Goal: Use online tool/utility: Utilize a website feature to perform a specific function

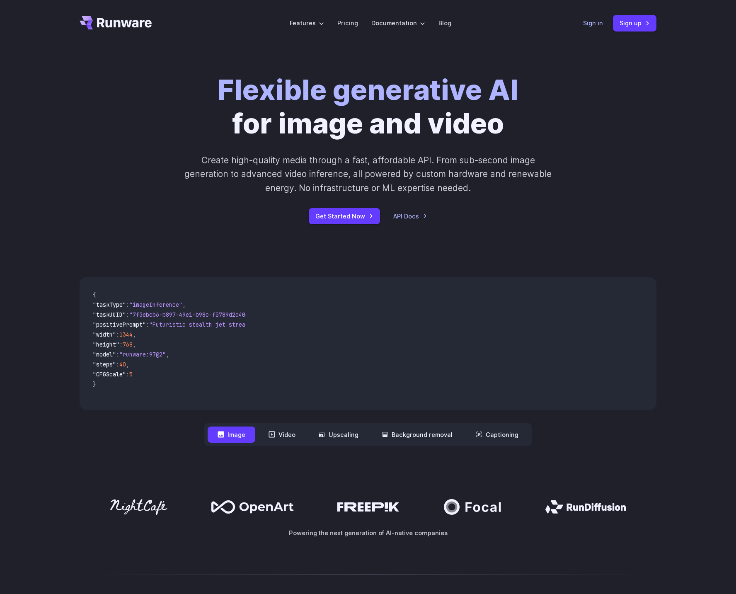
click at [590, 24] on link "Sign in" at bounding box center [593, 23] width 20 height 10
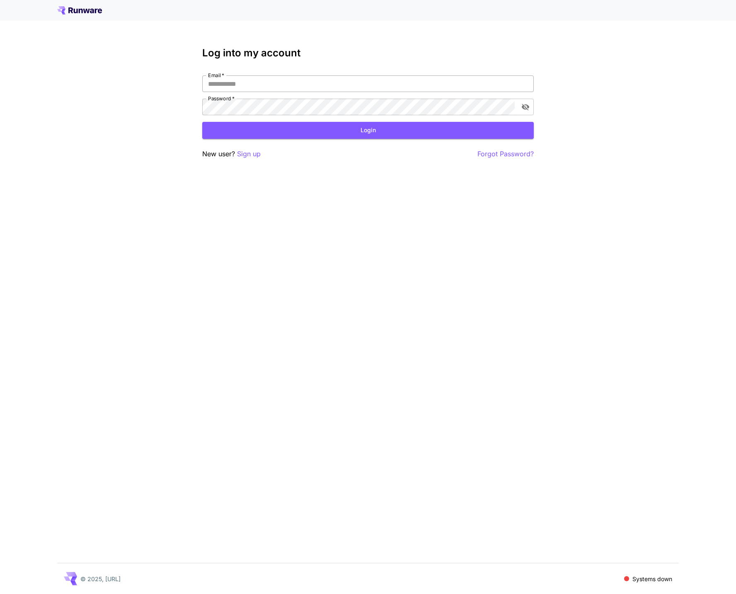
click at [289, 89] on input "Email   *" at bounding box center [367, 83] width 331 height 17
type input "**********"
click button "Login" at bounding box center [367, 130] width 331 height 17
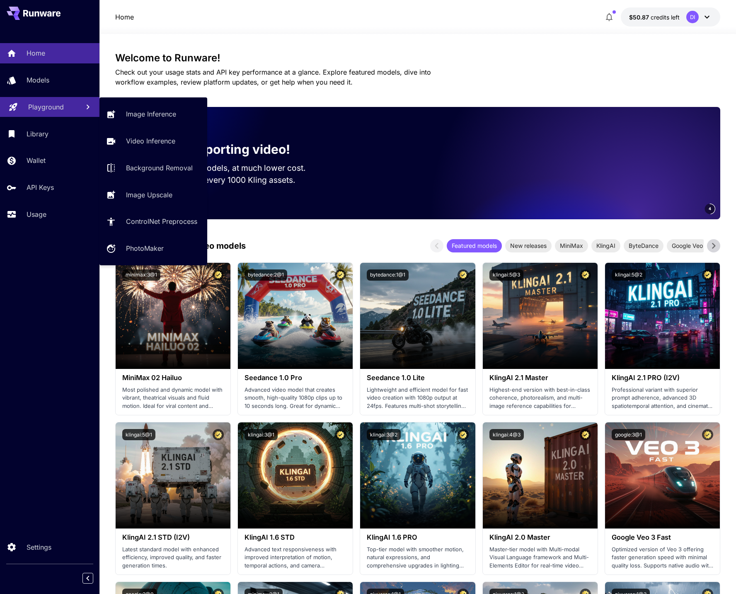
click at [48, 105] on p "Playground" at bounding box center [46, 107] width 36 height 10
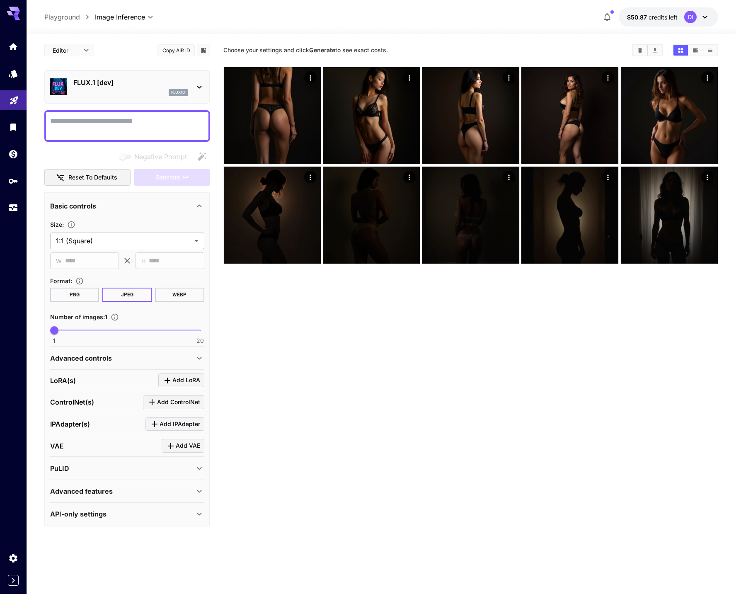
click at [642, 49] on icon "Clear Images" at bounding box center [640, 50] width 6 height 6
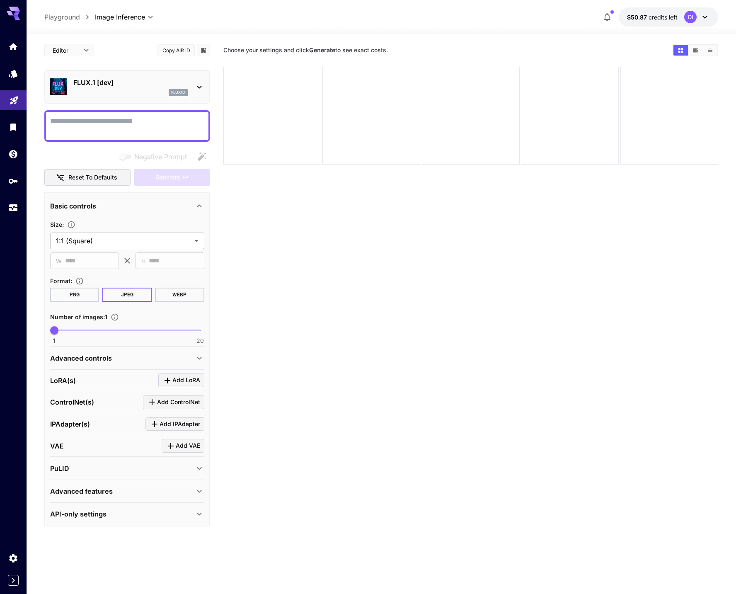
click at [176, 128] on textarea "Negative Prompt" at bounding box center [127, 126] width 154 height 20
type textarea "**********"
click at [186, 171] on button "Generate" at bounding box center [172, 177] width 76 height 17
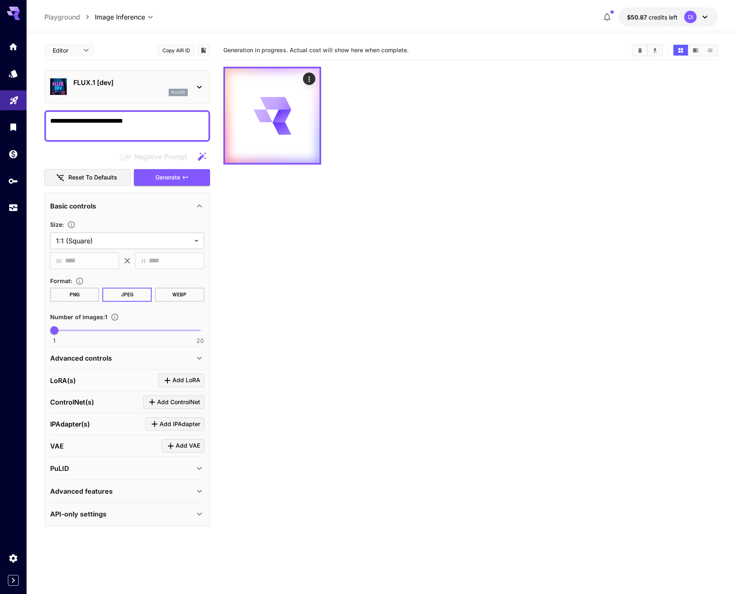
click at [74, 331] on span at bounding box center [127, 330] width 146 height 2
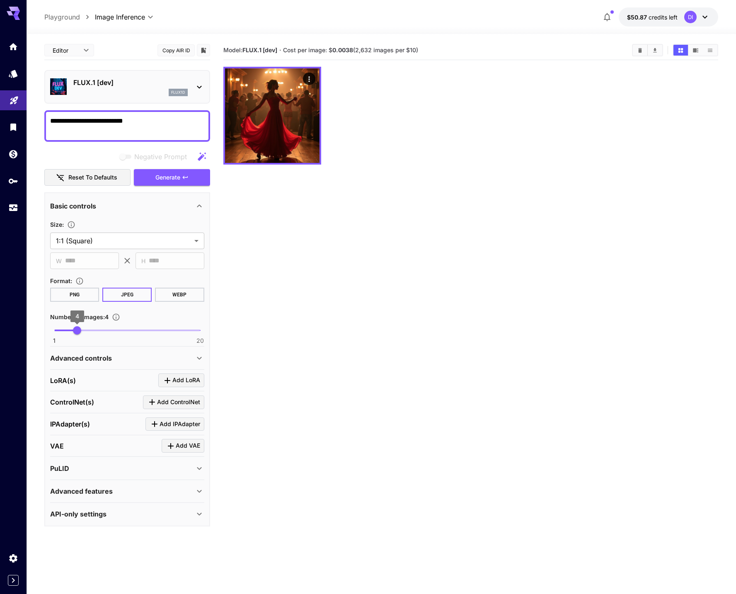
click at [76, 330] on span "4" at bounding box center [77, 330] width 8 height 8
type input "*"
click at [81, 330] on span "5" at bounding box center [85, 330] width 8 height 8
click at [169, 127] on textarea "**********" at bounding box center [127, 126] width 154 height 20
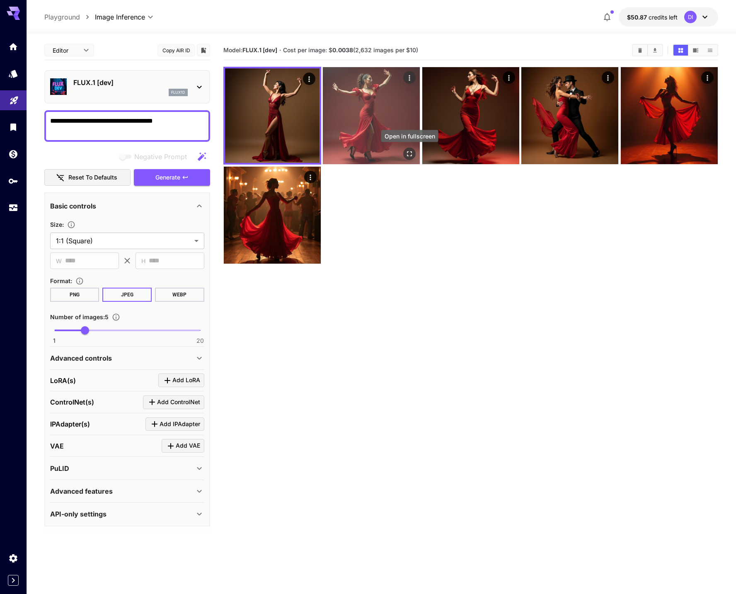
click at [408, 152] on icon "Open in fullscreen" at bounding box center [409, 154] width 8 height 8
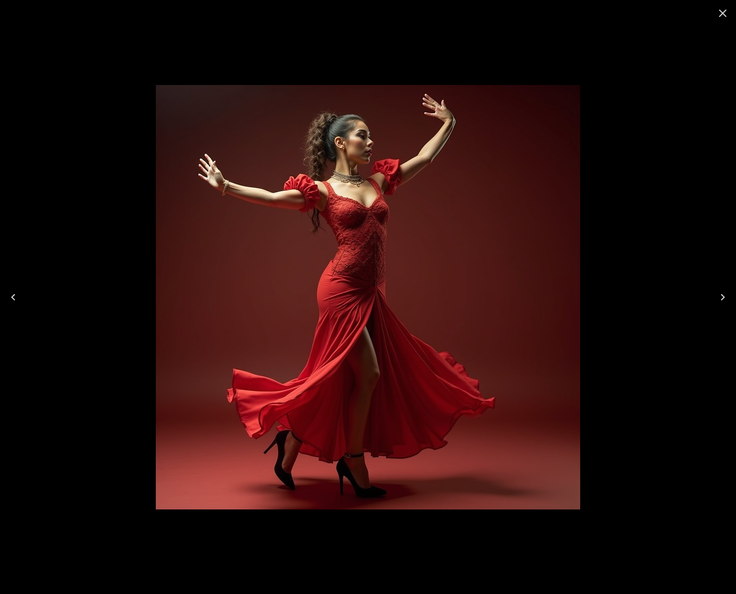
click at [717, 16] on icon "Close" at bounding box center [722, 13] width 13 height 13
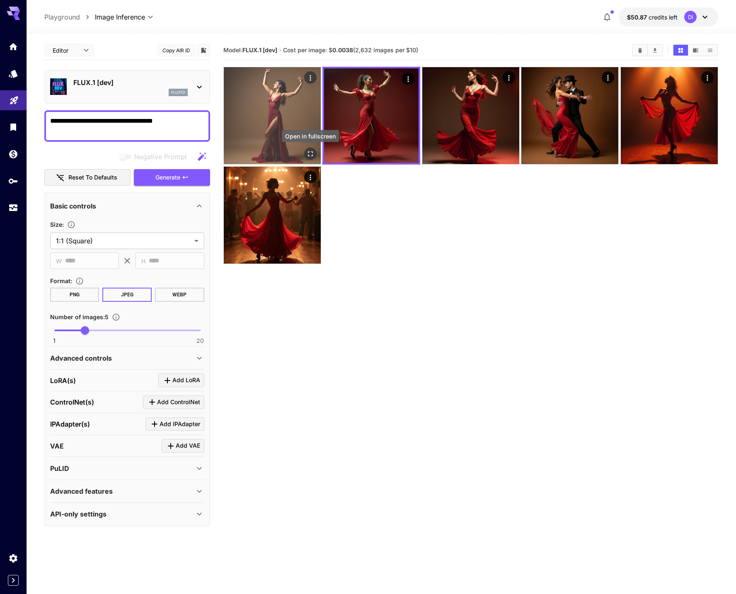
click at [310, 155] on icon "Open in fullscreen" at bounding box center [310, 154] width 8 height 8
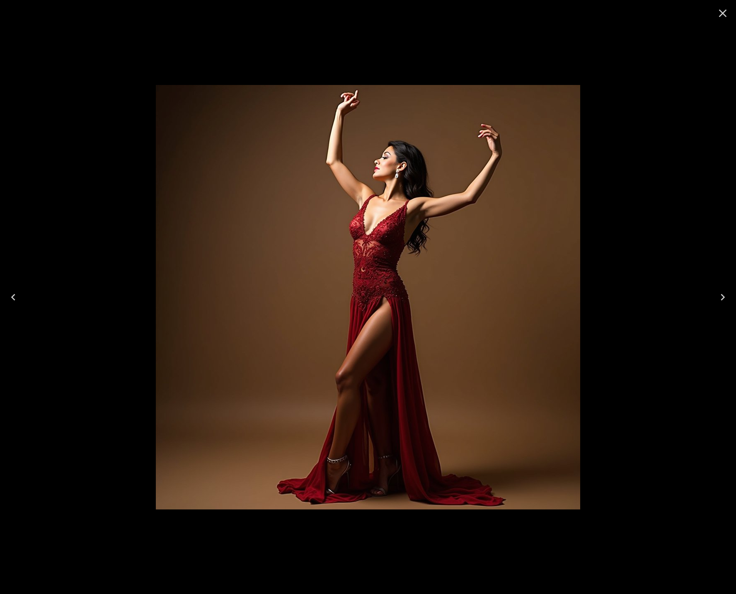
drag, startPoint x: 720, startPoint y: 15, endPoint x: 337, endPoint y: 103, distance: 393.5
click at [720, 15] on icon "Close" at bounding box center [723, 14] width 8 height 8
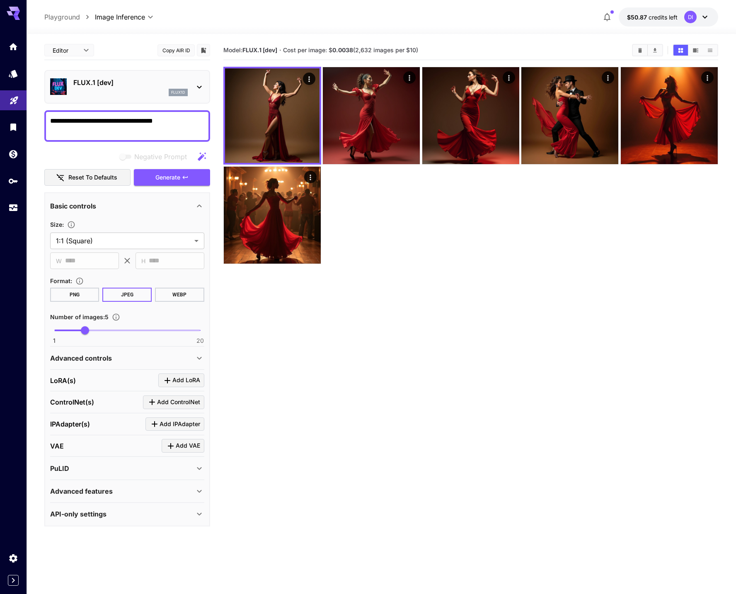
click at [134, 123] on textarea "**********" at bounding box center [127, 126] width 154 height 20
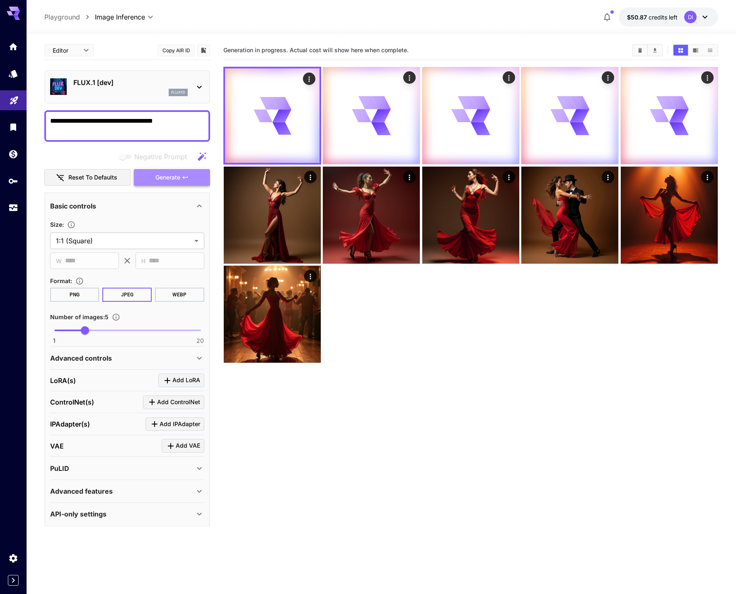
click at [182, 181] on button "Generate" at bounding box center [172, 177] width 76 height 17
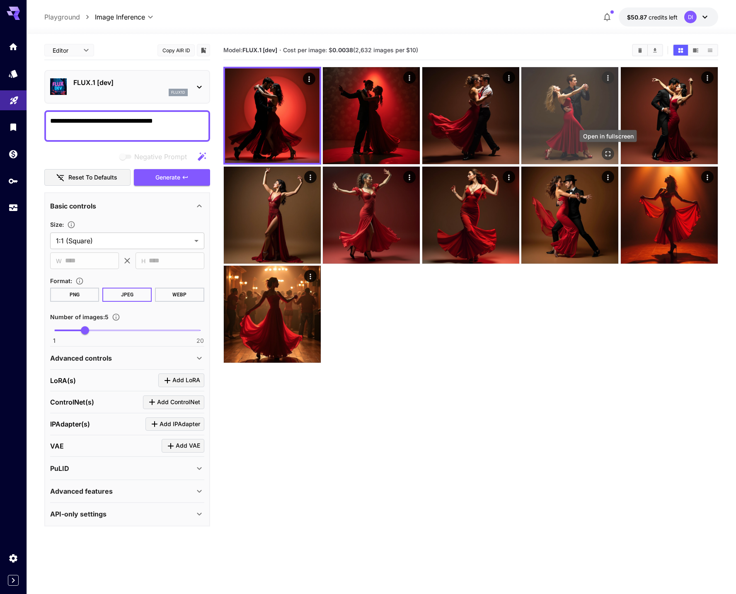
click at [606, 152] on icon "Open in fullscreen" at bounding box center [608, 153] width 5 height 5
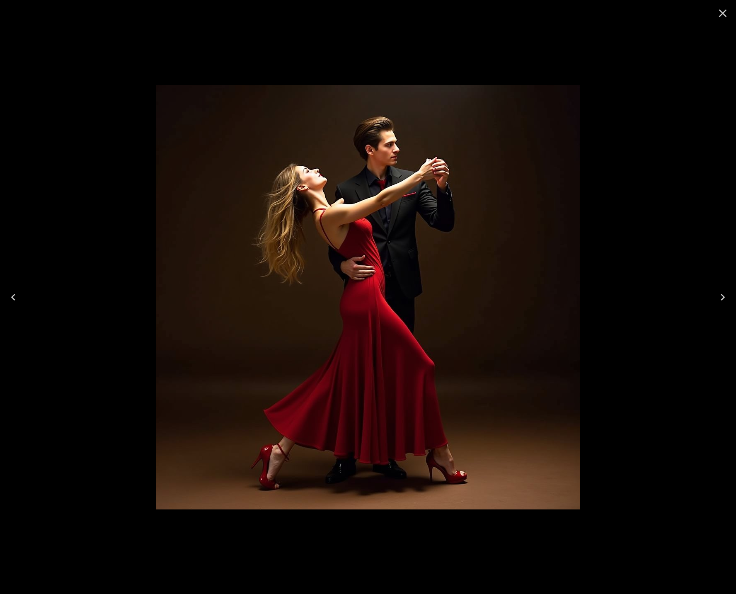
click at [719, 14] on icon "Close" at bounding box center [722, 13] width 13 height 13
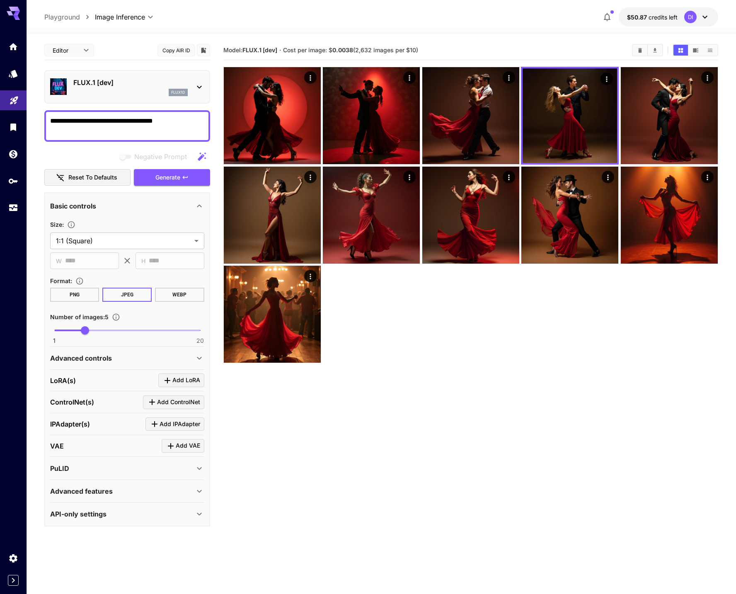
drag, startPoint x: 188, startPoint y: 120, endPoint x: 102, endPoint y: 121, distance: 86.2
click at [102, 121] on textarea "**********" at bounding box center [127, 126] width 154 height 20
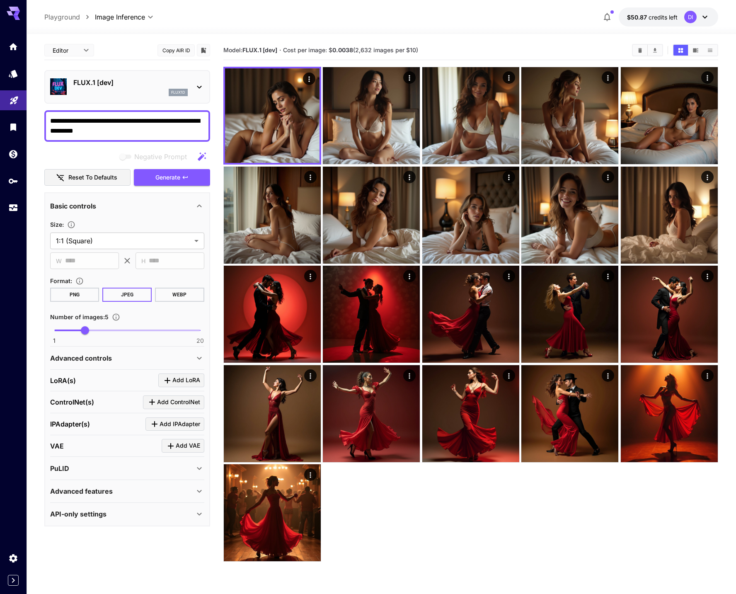
click at [90, 130] on textarea "**********" at bounding box center [127, 126] width 154 height 20
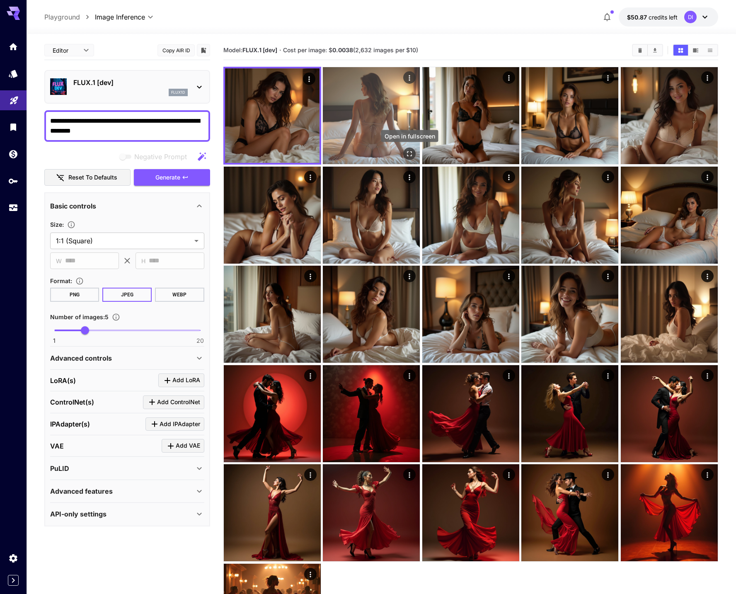
click at [410, 152] on icon "Open in fullscreen" at bounding box center [409, 154] width 8 height 8
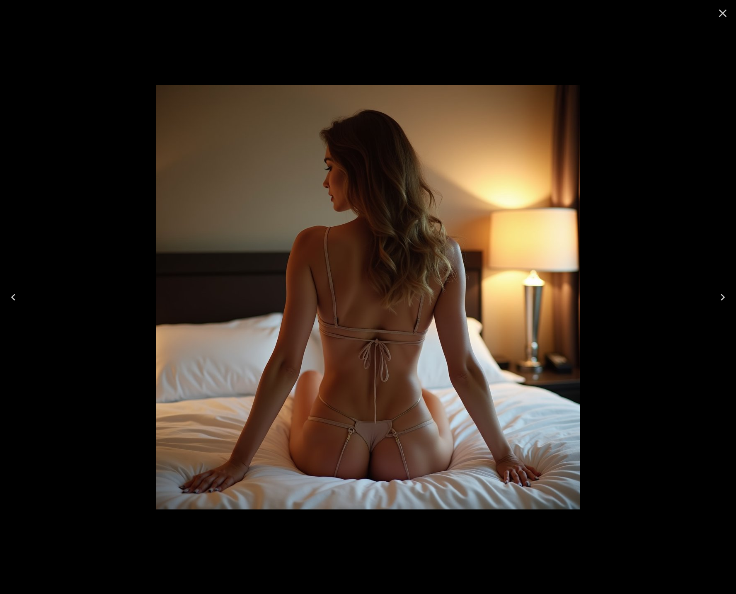
click at [721, 14] on icon "Close" at bounding box center [723, 14] width 8 height 8
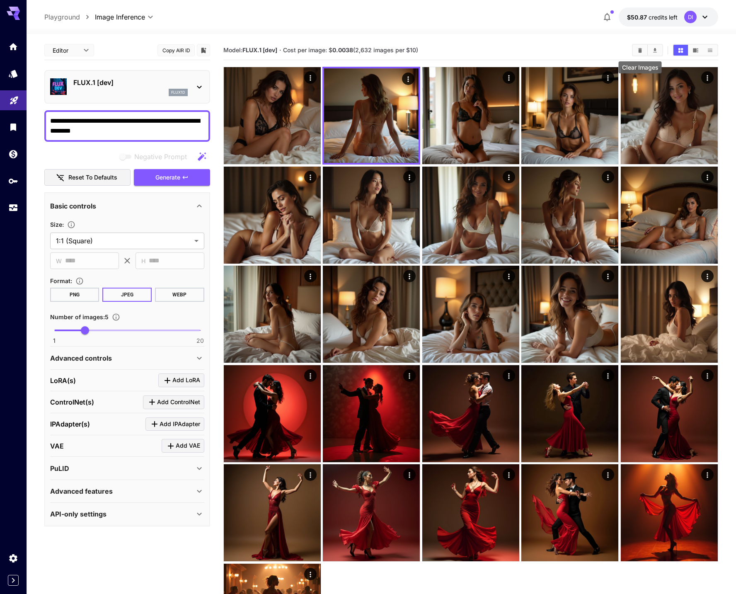
click at [638, 52] on icon "Clear Images" at bounding box center [640, 50] width 6 height 6
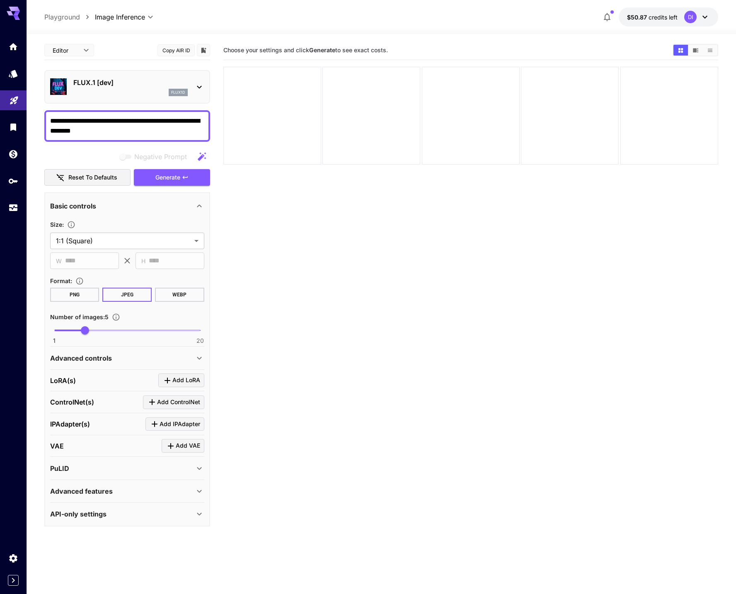
drag, startPoint x: 171, startPoint y: 130, endPoint x: 74, endPoint y: 130, distance: 96.9
click at [74, 130] on textarea "**********" at bounding box center [127, 126] width 154 height 20
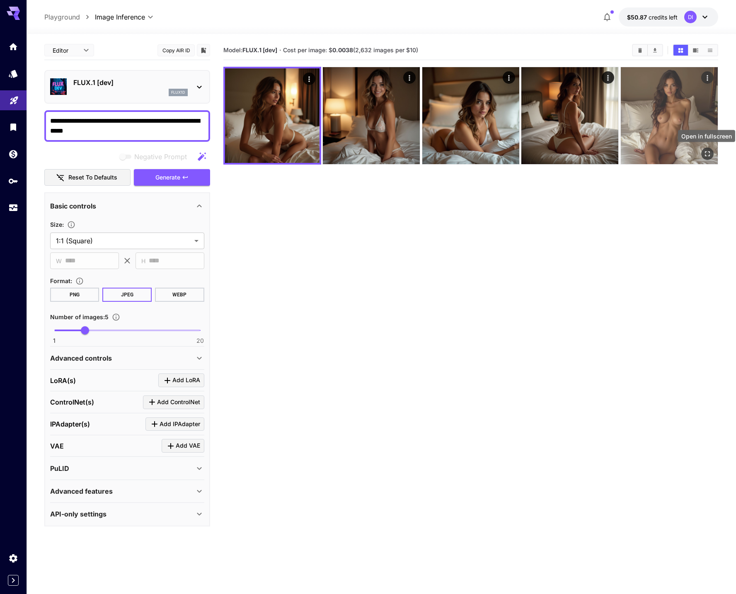
click at [707, 152] on icon "Open in fullscreen" at bounding box center [707, 154] width 8 height 8
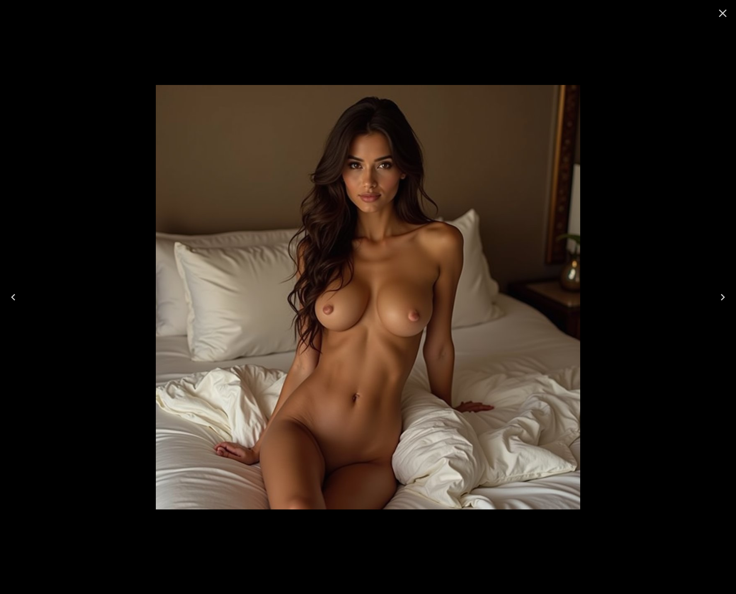
click at [725, 12] on icon "Close" at bounding box center [722, 13] width 13 height 13
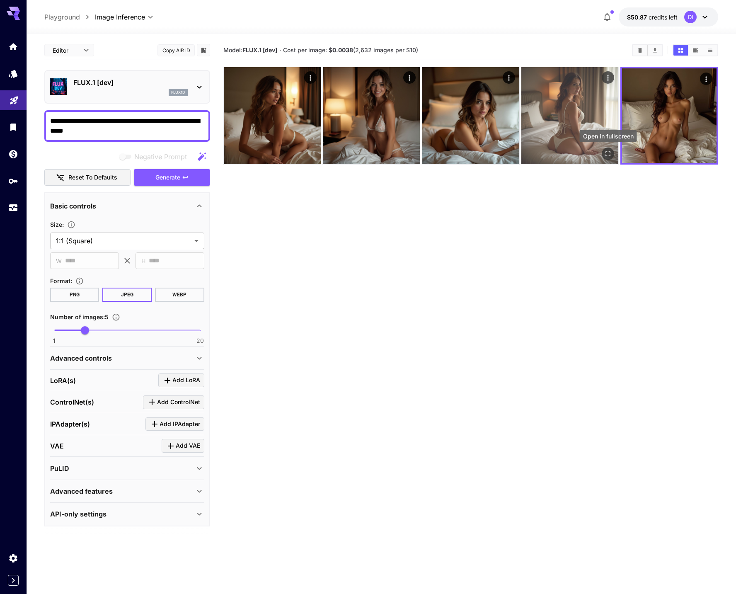
click at [610, 152] on icon "Open in fullscreen" at bounding box center [608, 153] width 5 height 5
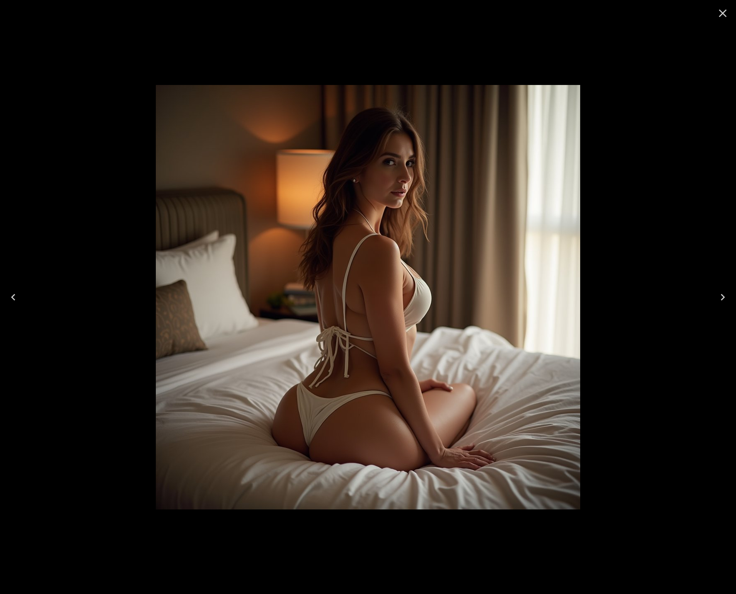
click at [723, 12] on icon "Close" at bounding box center [723, 14] width 8 height 8
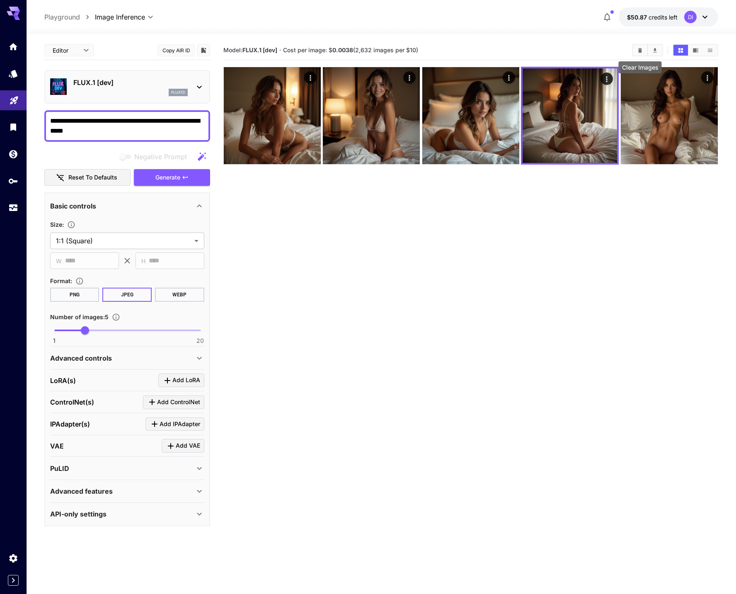
click at [635, 51] on button "Clear Images" at bounding box center [639, 50] width 14 height 11
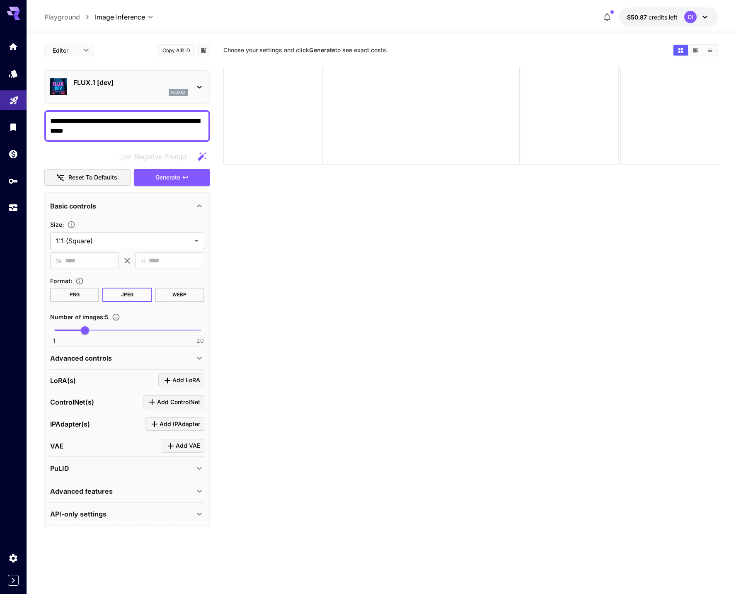
click at [99, 121] on textarea "**********" at bounding box center [127, 126] width 154 height 20
click at [175, 181] on span "Generate" at bounding box center [167, 177] width 25 height 10
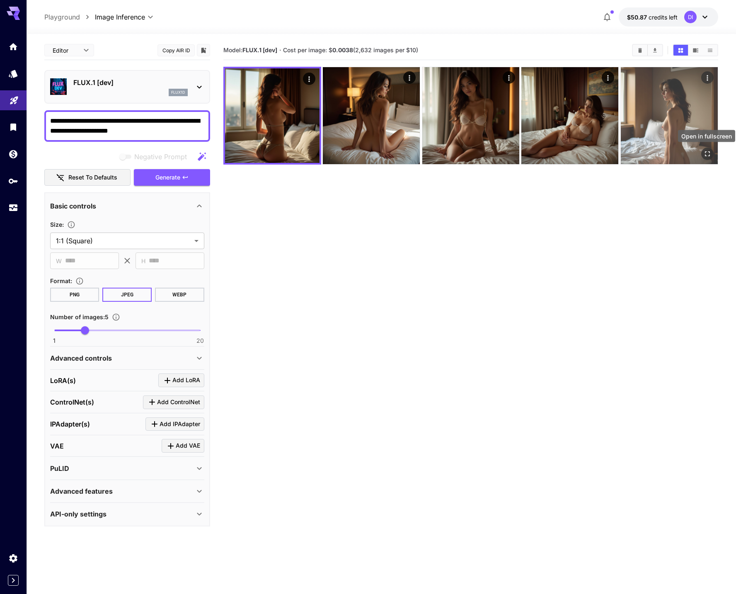
click at [709, 154] on icon "Open in fullscreen" at bounding box center [707, 154] width 8 height 8
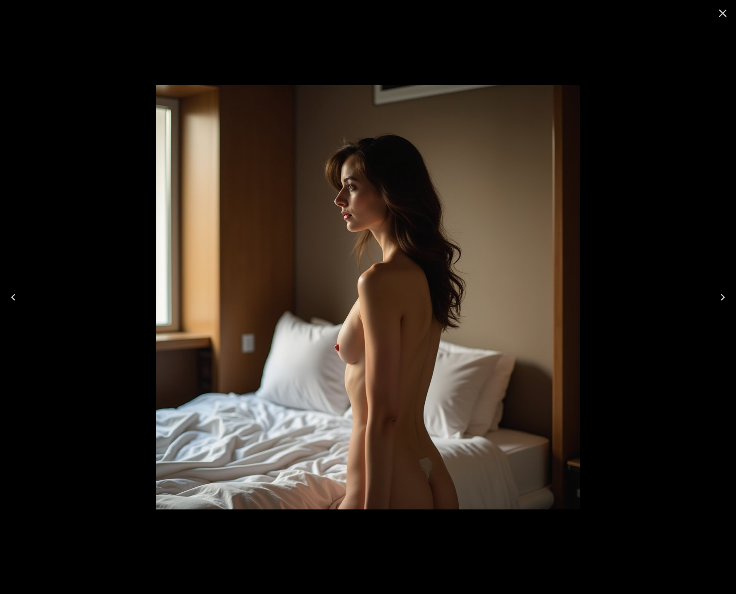
click at [722, 16] on icon "Close" at bounding box center [722, 13] width 13 height 13
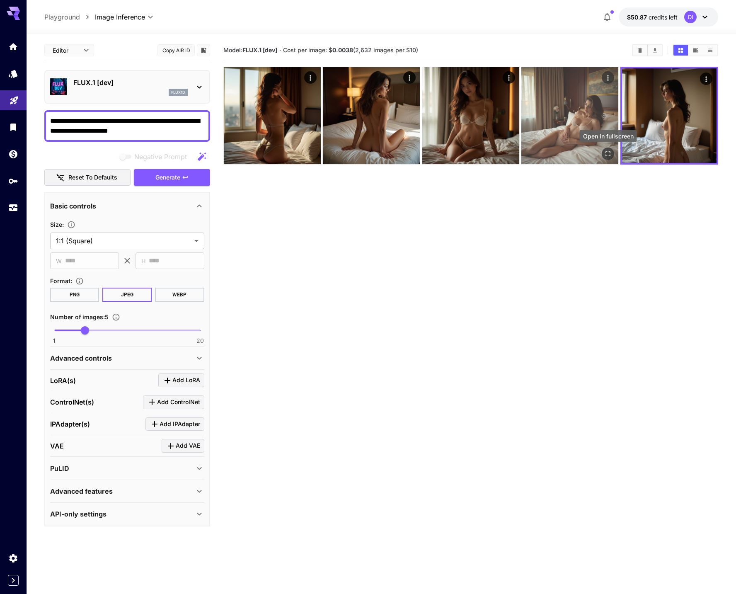
click at [608, 150] on icon "Open in fullscreen" at bounding box center [608, 154] width 8 height 8
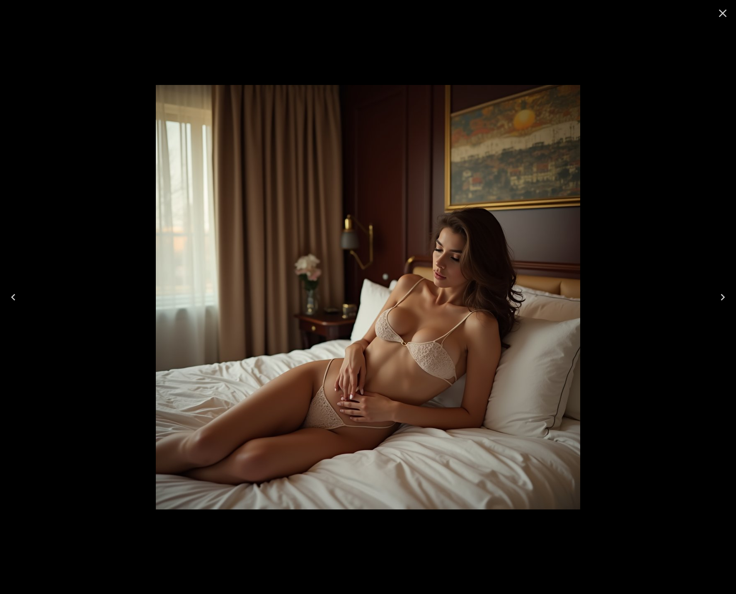
click at [724, 12] on icon "Close" at bounding box center [723, 14] width 8 height 8
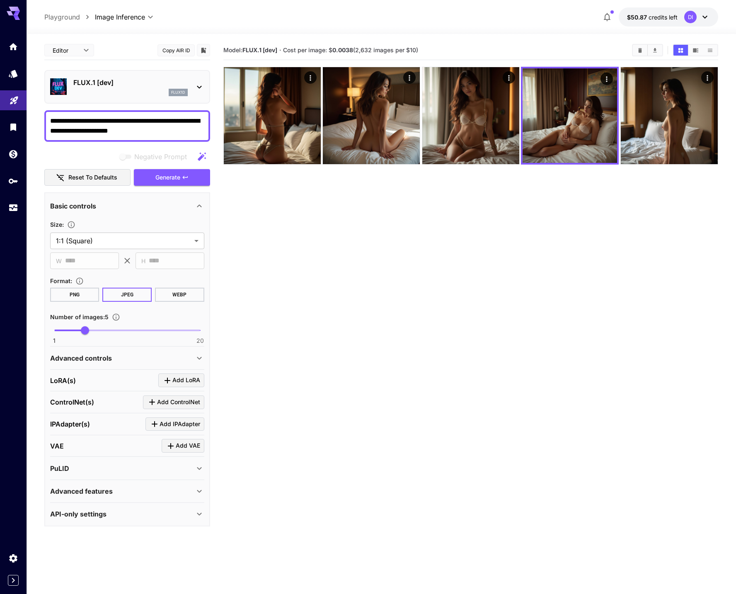
click at [202, 86] on icon at bounding box center [199, 87] width 10 height 10
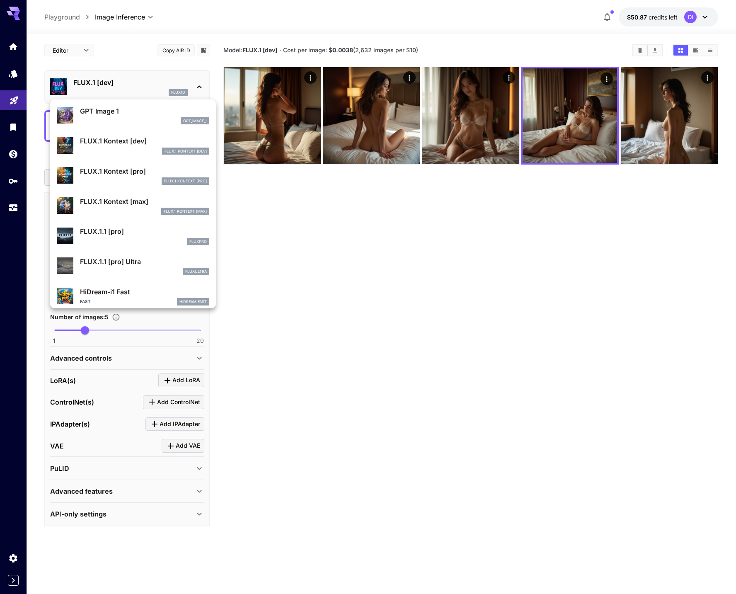
scroll to position [458, 0]
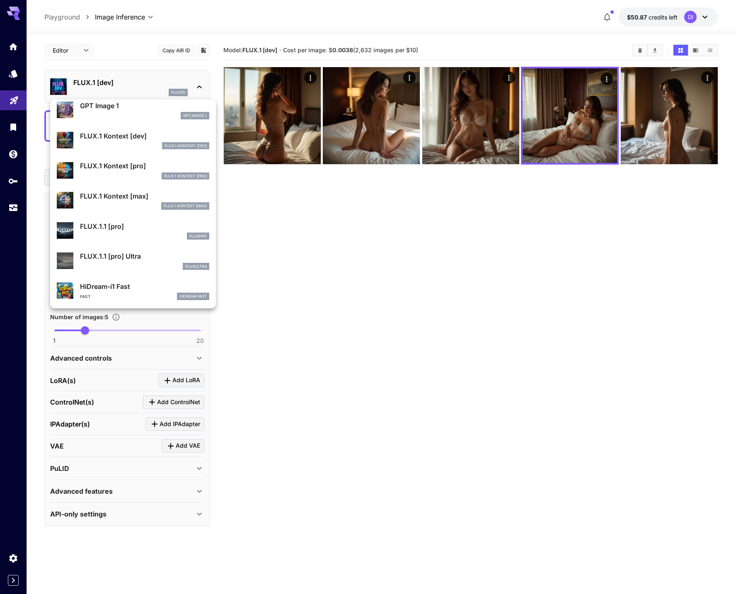
click at [123, 232] on div "fluxpro" at bounding box center [144, 235] width 129 height 7
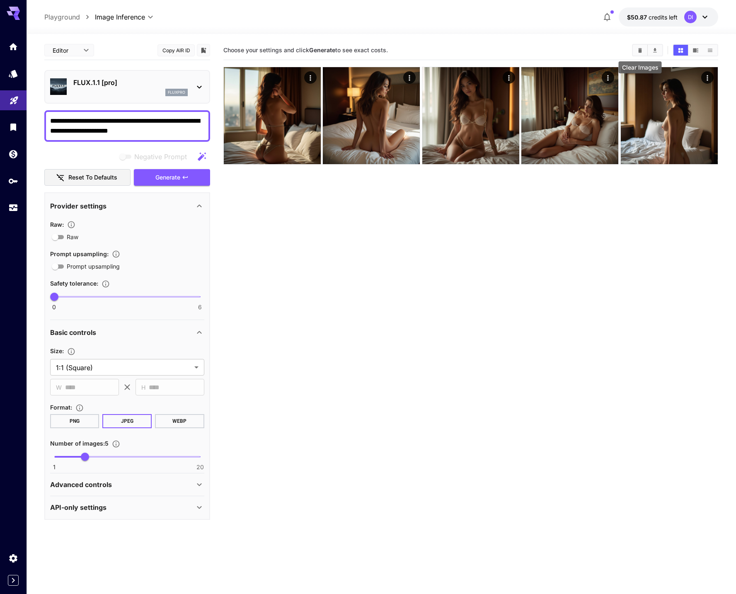
click at [636, 53] on button "Clear Images" at bounding box center [639, 50] width 14 height 11
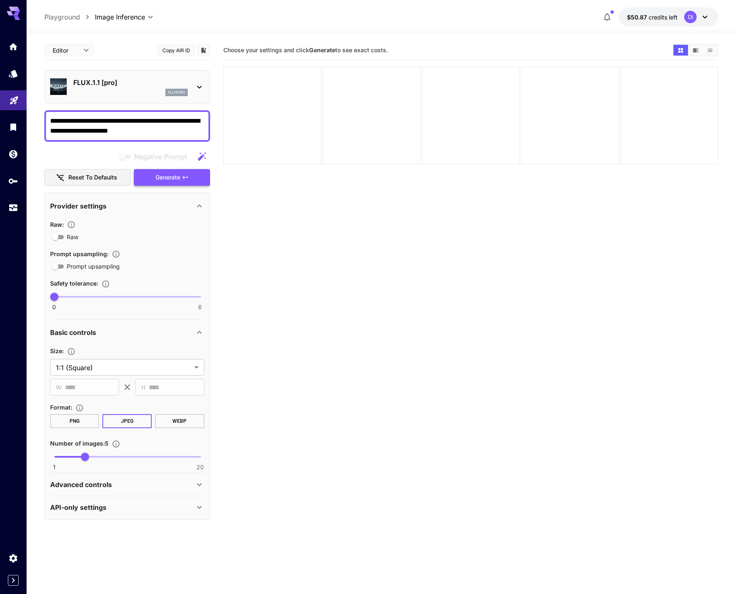
click at [187, 179] on icon "button" at bounding box center [185, 177] width 7 height 7
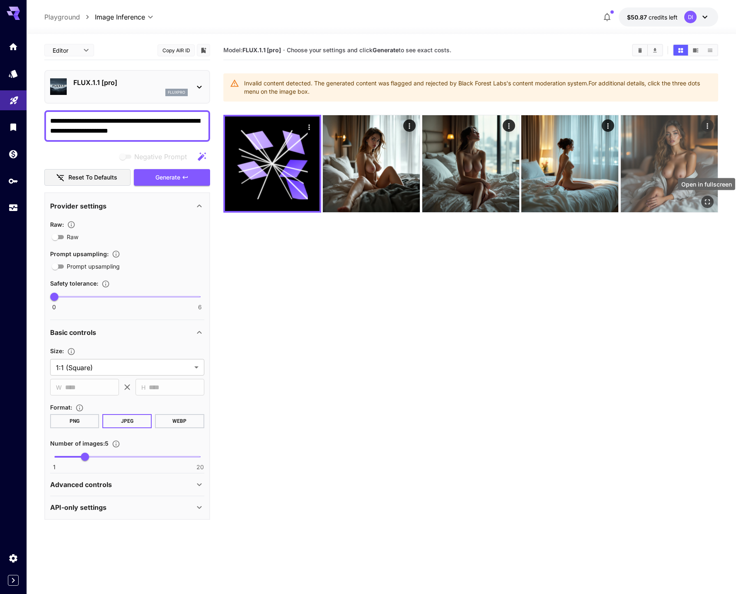
click at [709, 201] on icon "Open in fullscreen" at bounding box center [707, 202] width 8 height 8
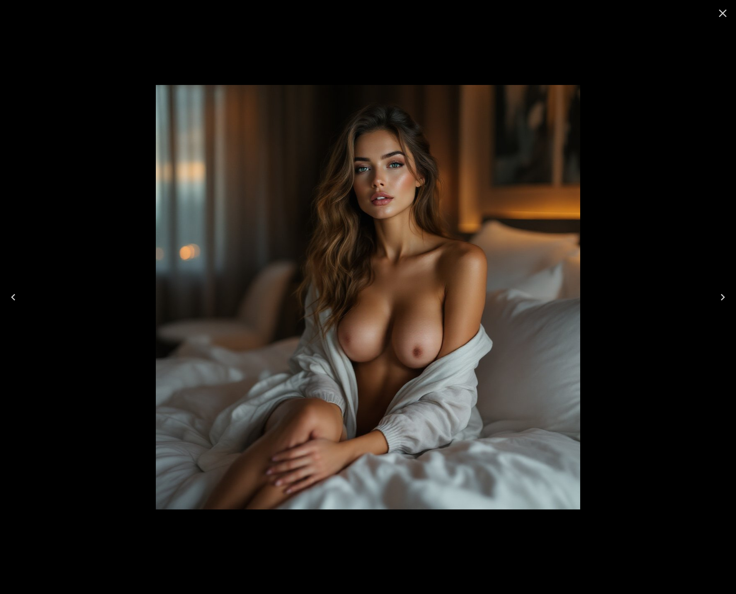
click at [722, 15] on icon "Close" at bounding box center [722, 13] width 13 height 13
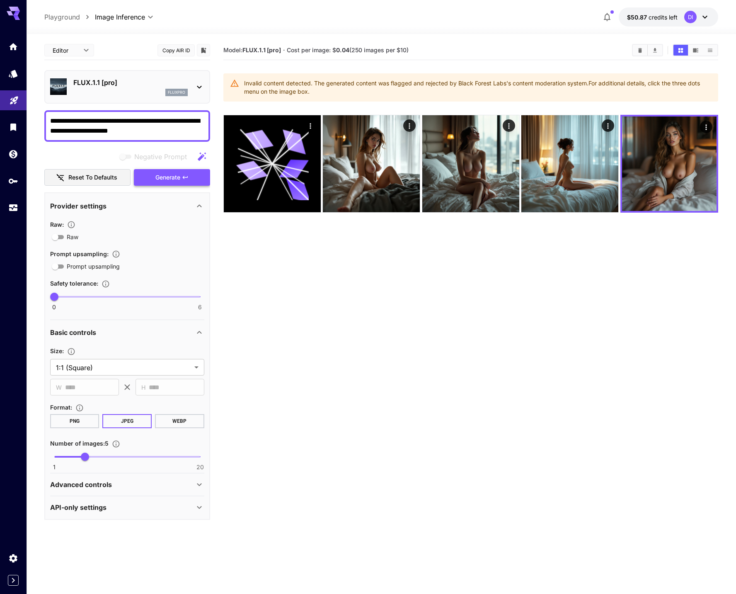
click at [183, 174] on icon "button" at bounding box center [185, 177] width 7 height 7
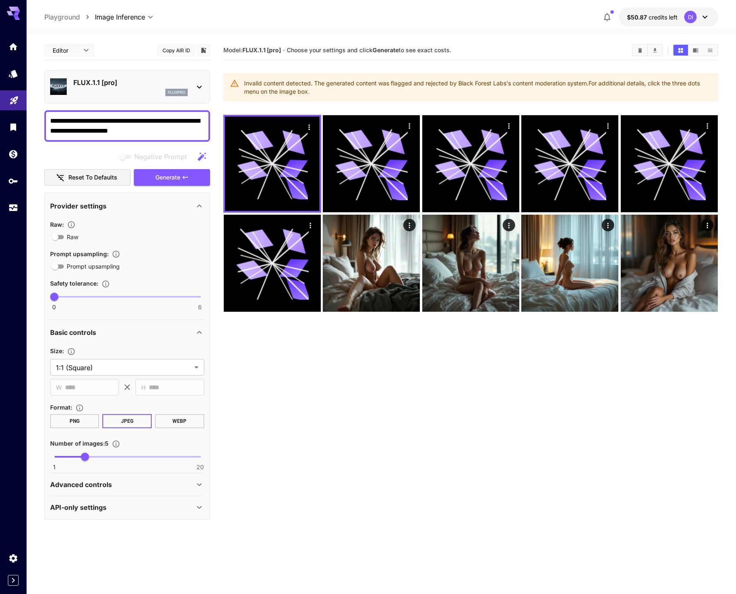
drag, startPoint x: 159, startPoint y: 130, endPoint x: 113, endPoint y: 131, distance: 46.0
click at [113, 131] on textarea "**********" at bounding box center [127, 126] width 154 height 20
type textarea "**********"
click at [181, 171] on button "Generate" at bounding box center [172, 177] width 76 height 17
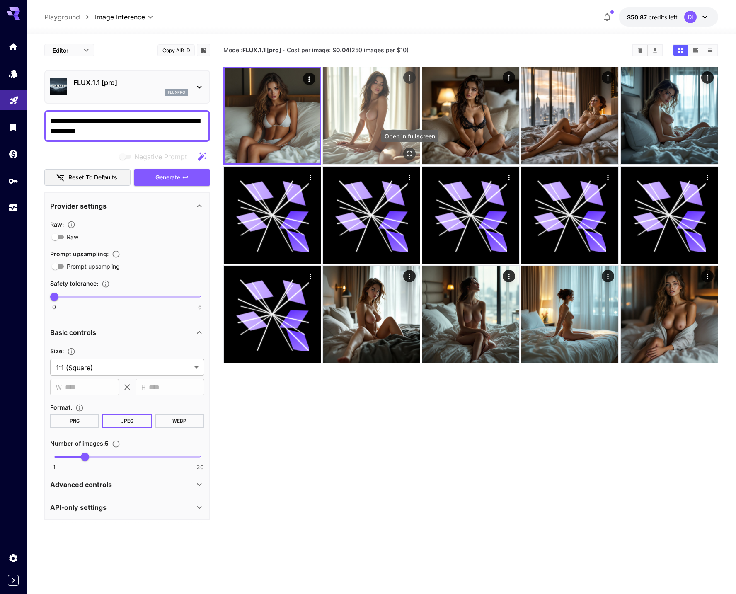
click at [409, 152] on icon "Open in fullscreen" at bounding box center [409, 153] width 5 height 5
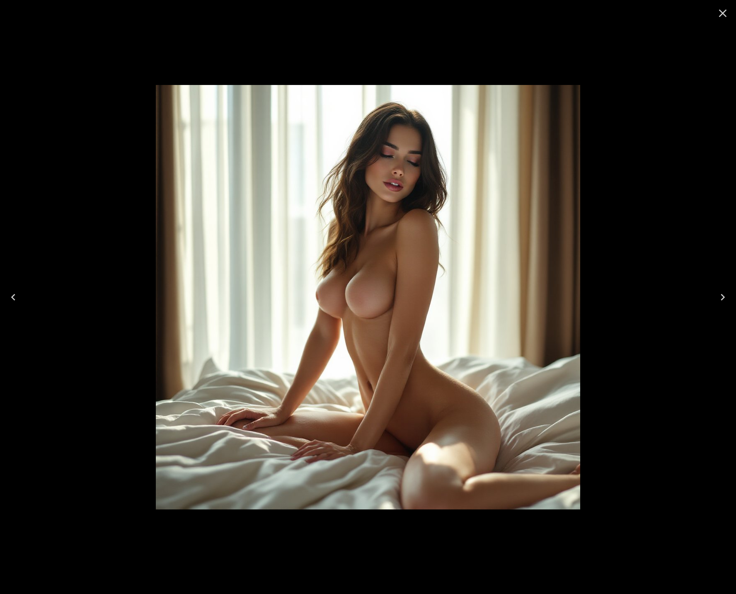
click at [722, 14] on icon "Close" at bounding box center [722, 13] width 13 height 13
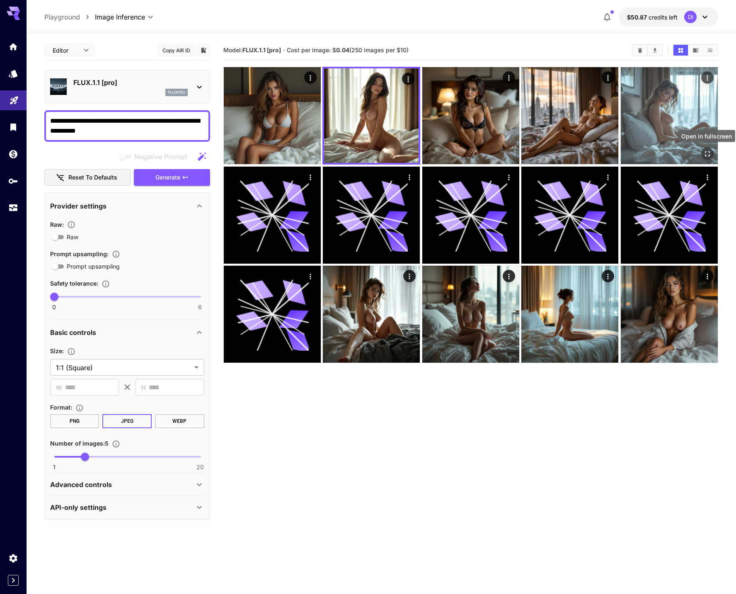
click at [709, 157] on icon "Open in fullscreen" at bounding box center [707, 154] width 8 height 8
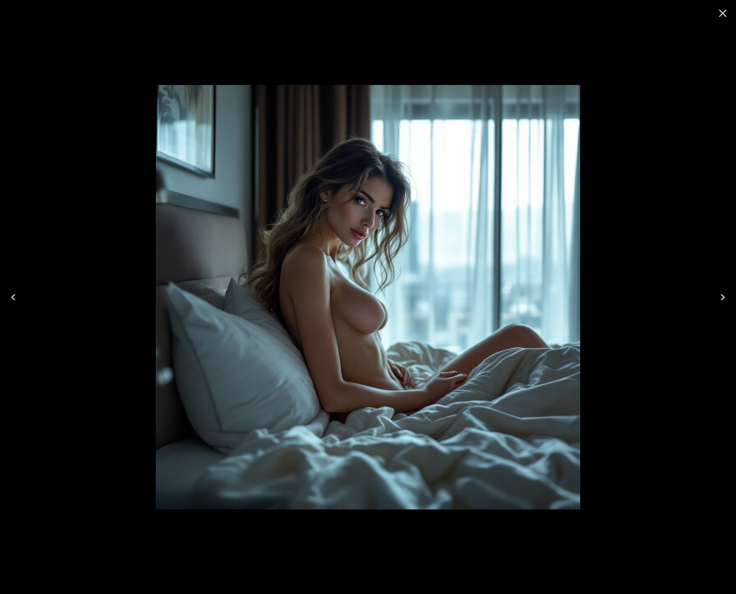
click at [725, 11] on icon "Close" at bounding box center [723, 14] width 8 height 8
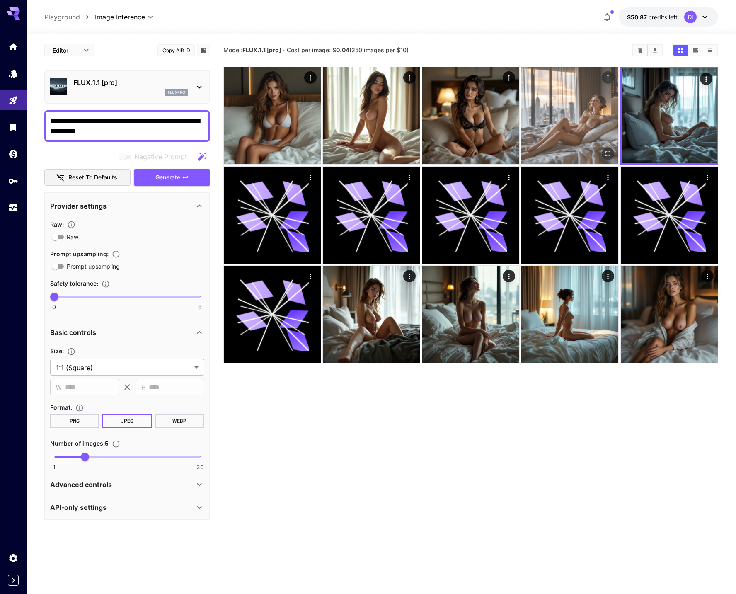
click at [608, 152] on icon "Open in fullscreen" at bounding box center [608, 154] width 8 height 8
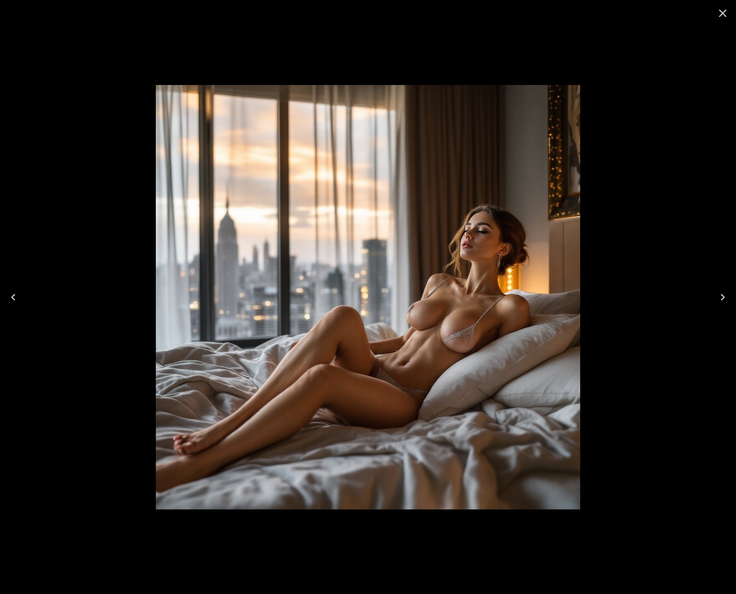
click at [719, 15] on icon "Close" at bounding box center [723, 14] width 8 height 8
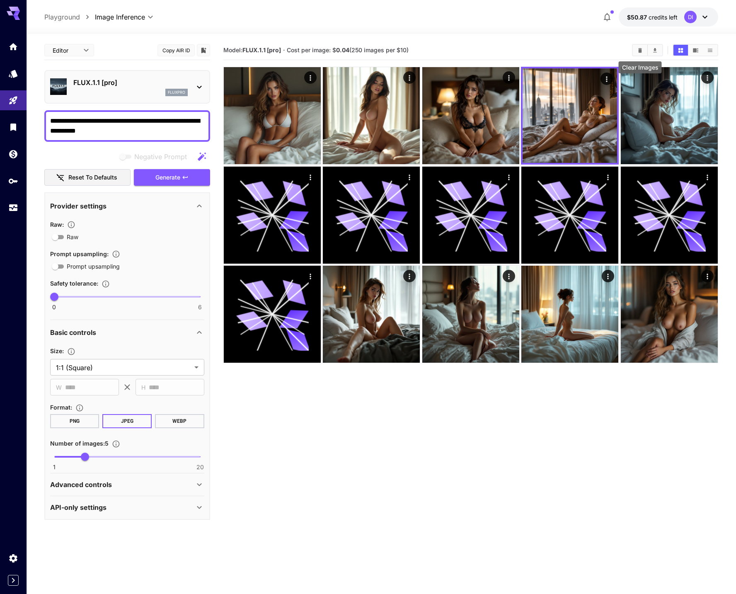
click at [640, 50] on icon "Clear Images" at bounding box center [640, 50] width 4 height 5
